Goal: Find specific page/section: Find specific page/section

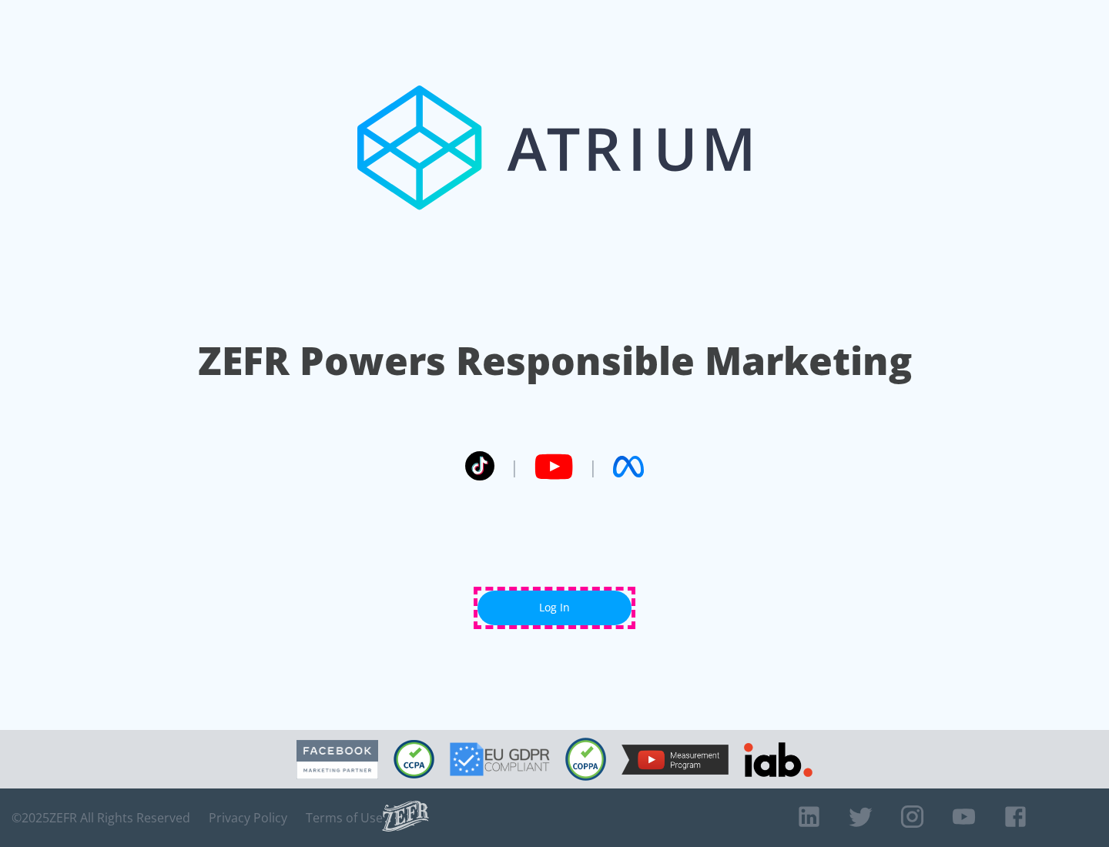
click at [555, 608] on link "Log In" at bounding box center [555, 608] width 154 height 35
